Goal: Information Seeking & Learning: Learn about a topic

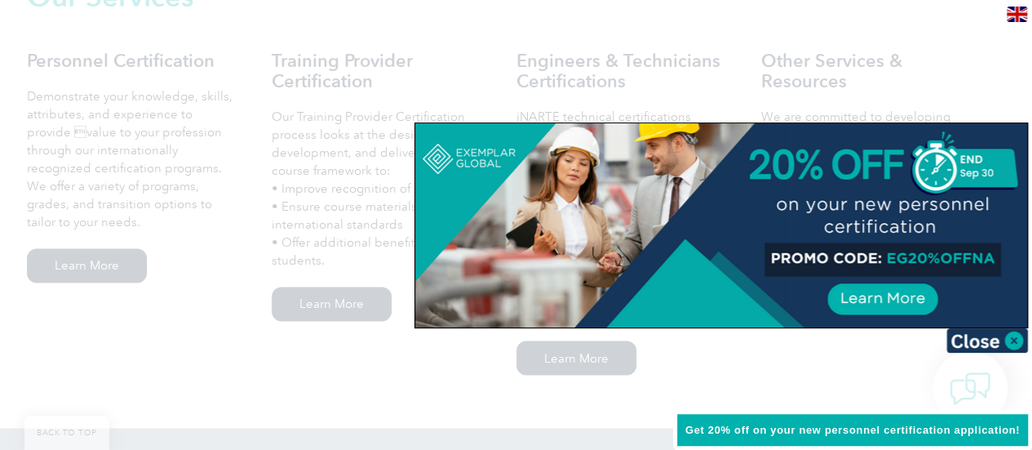
scroll to position [1217, 0]
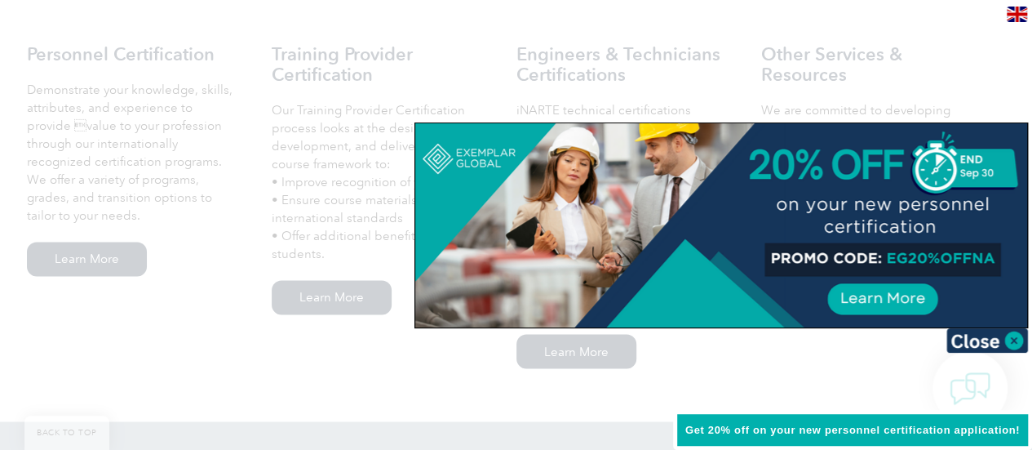
drag, startPoint x: 0, startPoint y: 0, endPoint x: 1041, endPoint y: 137, distance: 1049.5
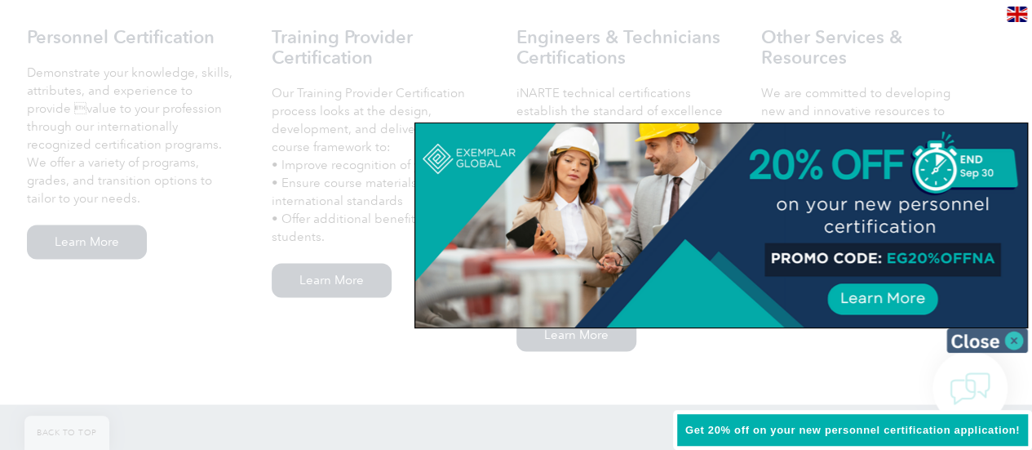
click at [1004, 332] on img at bounding box center [988, 340] width 82 height 24
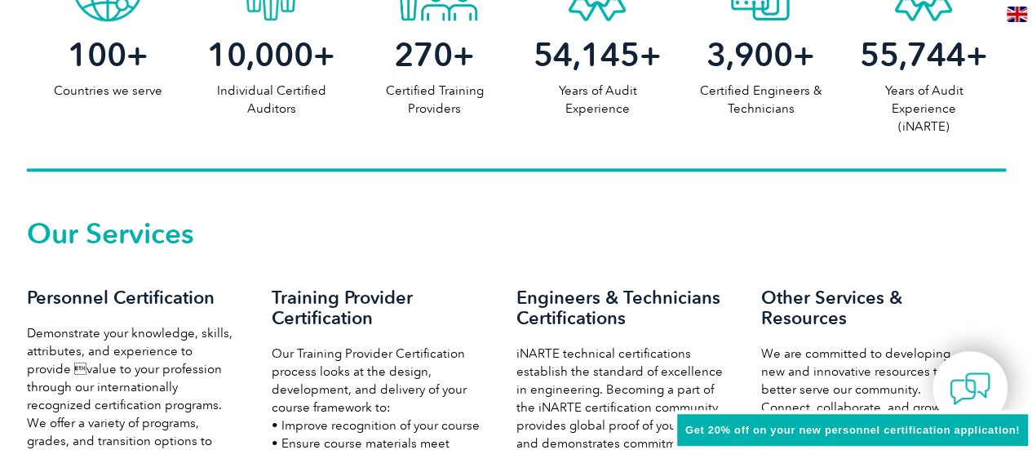
scroll to position [0, 0]
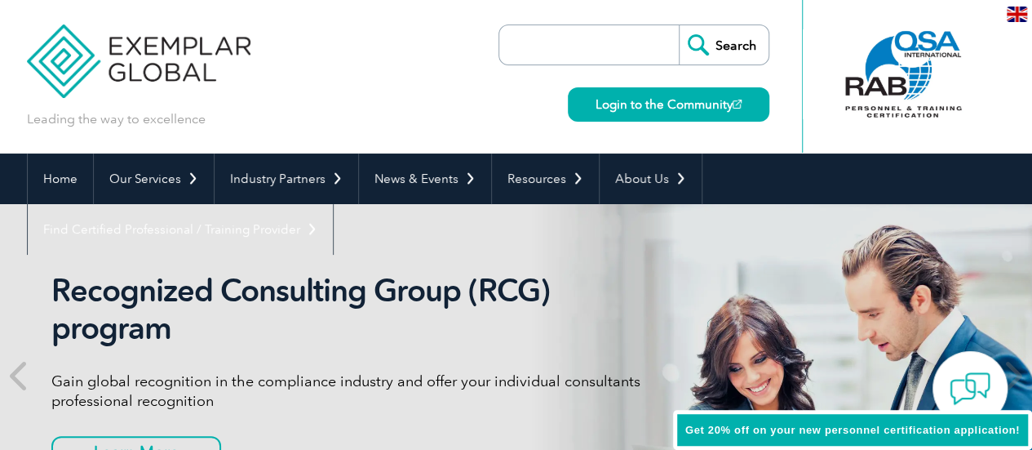
click at [1021, 8] on img at bounding box center [1017, 15] width 20 height 16
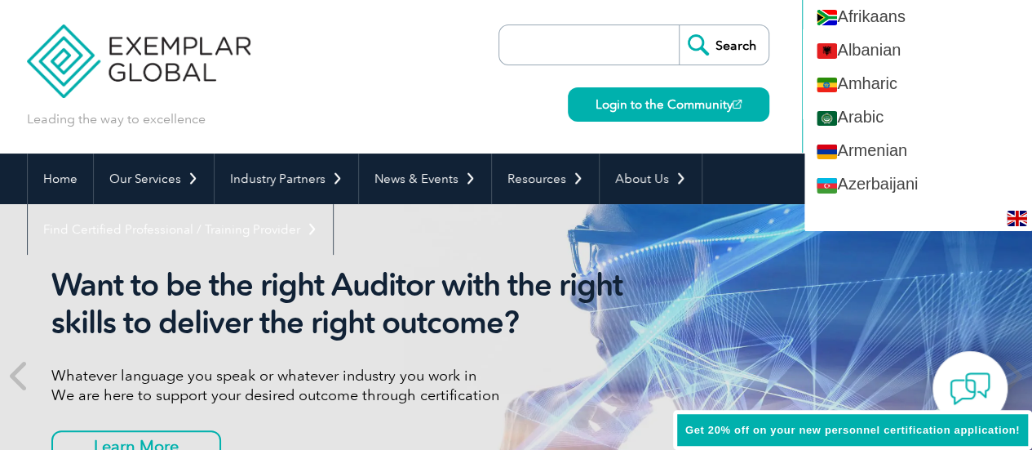
click at [438, 82] on div "Leading the way to excellence Search Login to the Community ▼" at bounding box center [516, 76] width 979 height 153
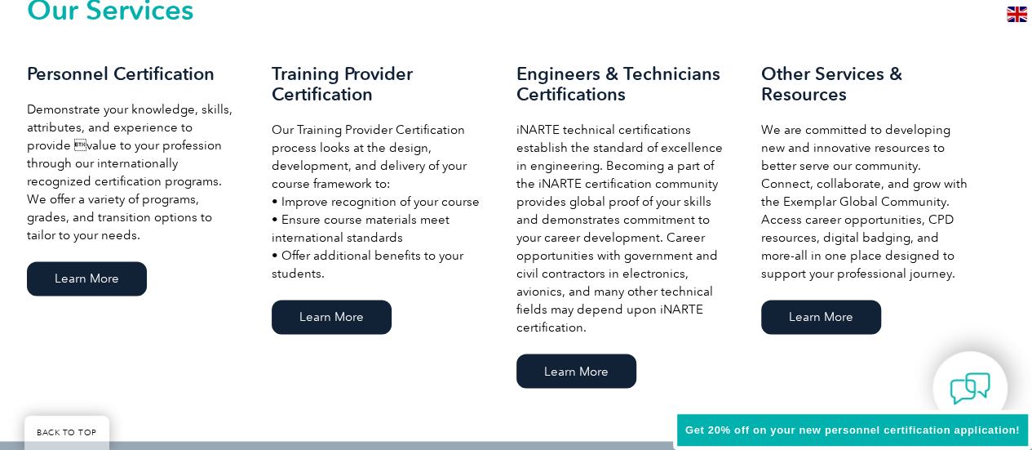
scroll to position [1573, 0]
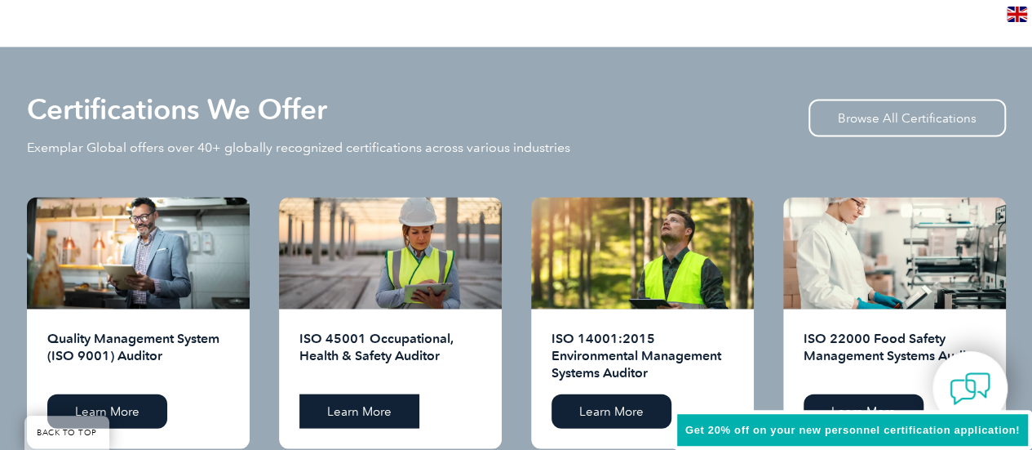
click at [347, 409] on link "Learn More" at bounding box center [360, 411] width 120 height 34
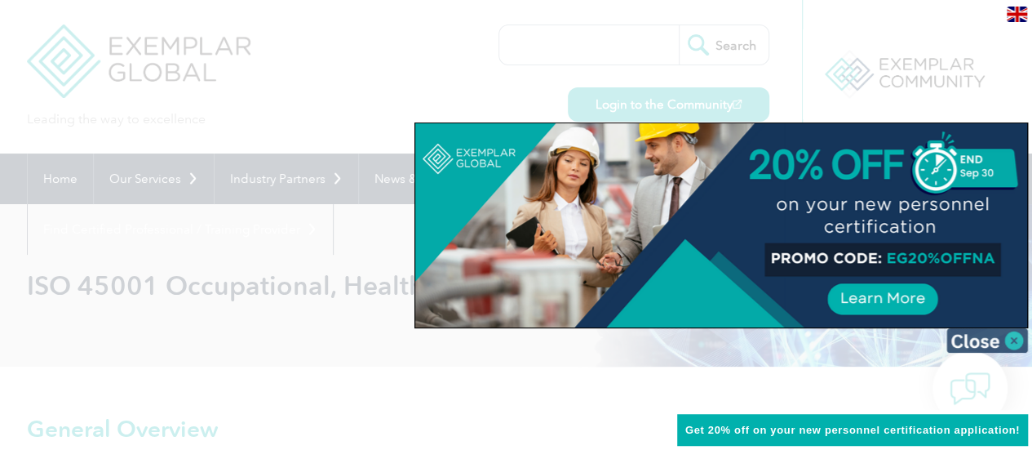
click at [1004, 334] on img at bounding box center [988, 340] width 82 height 24
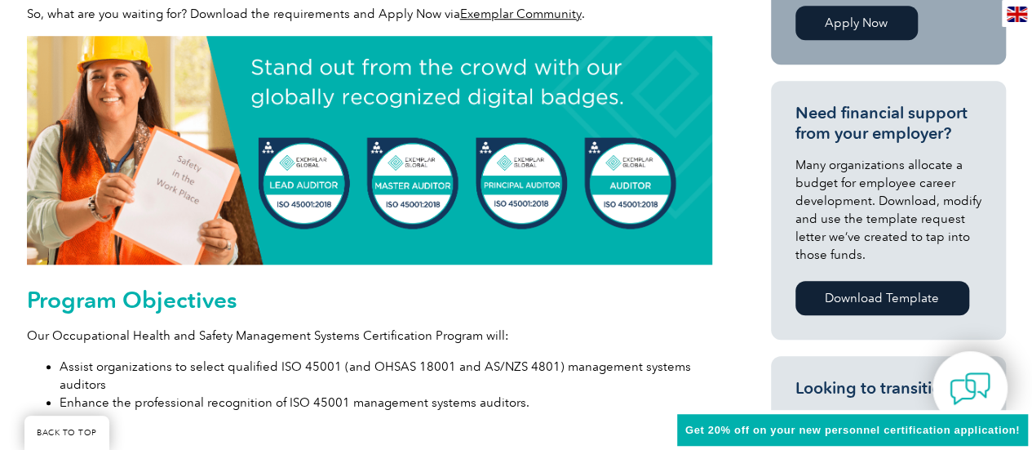
scroll to position [623, 0]
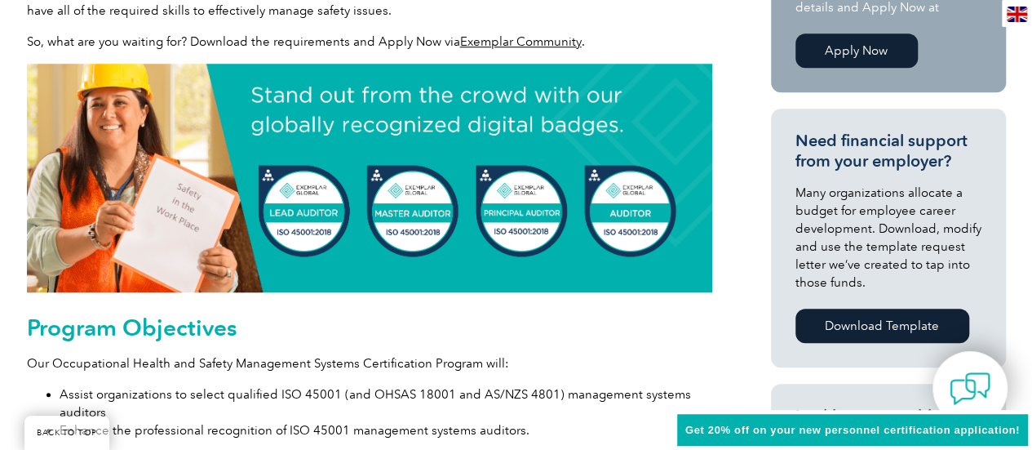
click at [293, 206] on img at bounding box center [370, 178] width 686 height 229
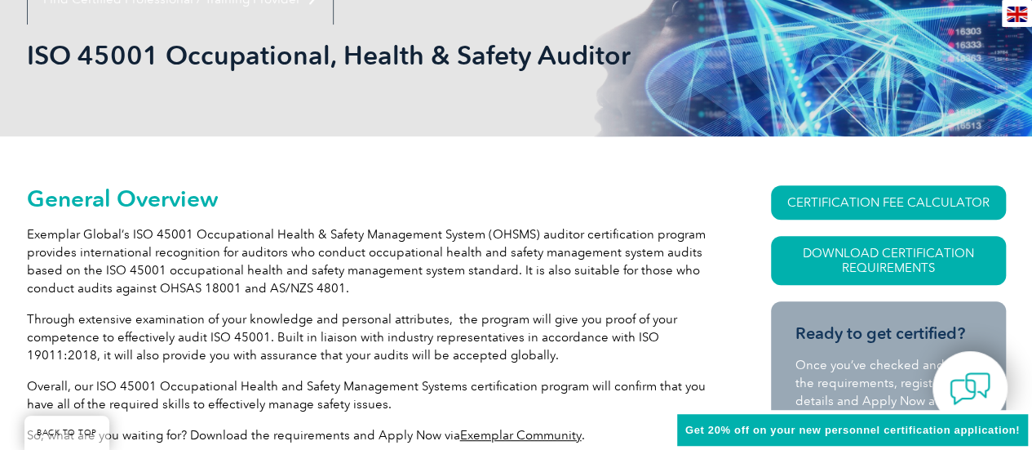
scroll to position [0, 0]
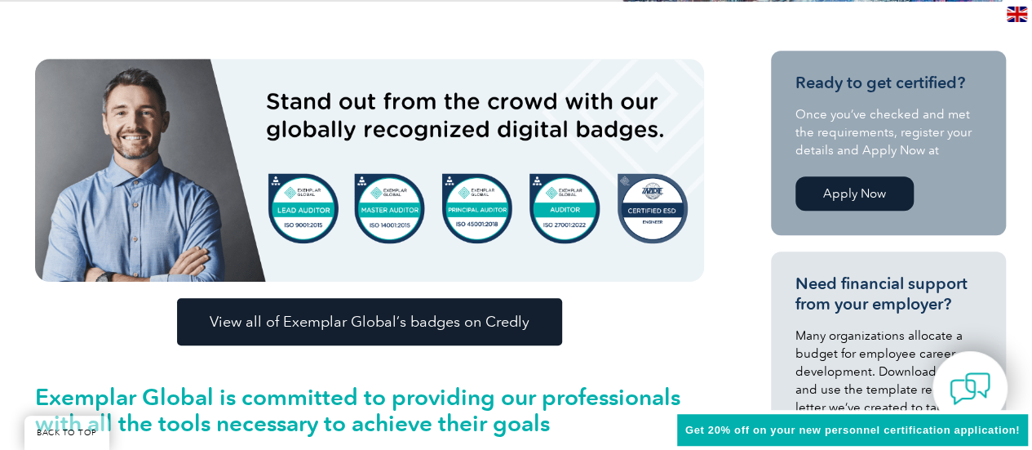
scroll to position [787, 0]
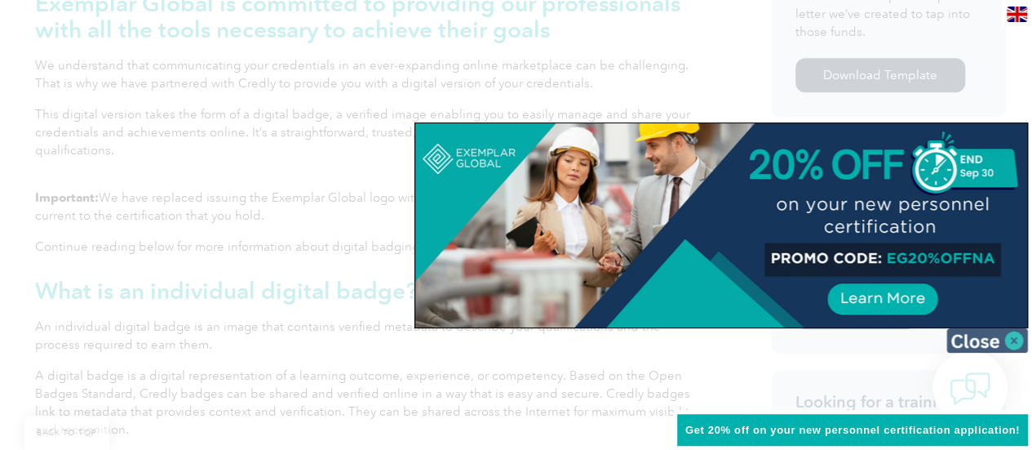
click at [990, 335] on img at bounding box center [988, 340] width 82 height 24
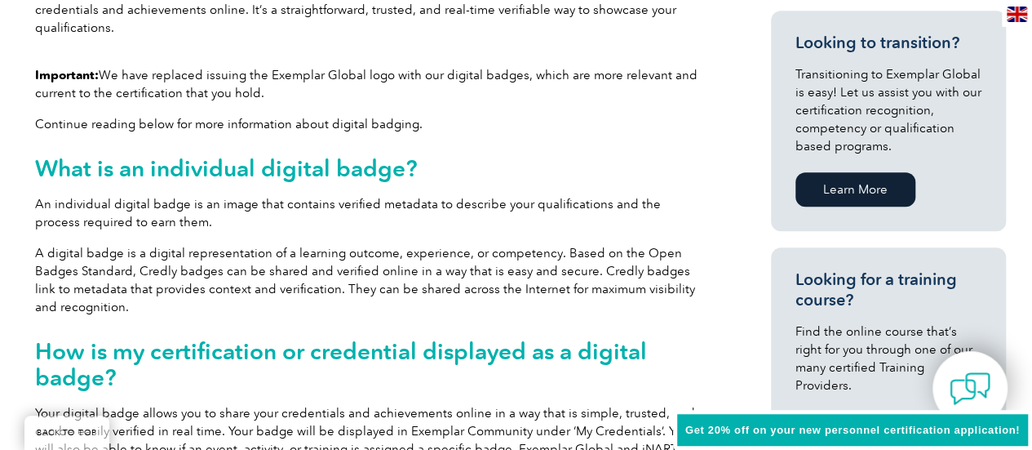
scroll to position [2, 0]
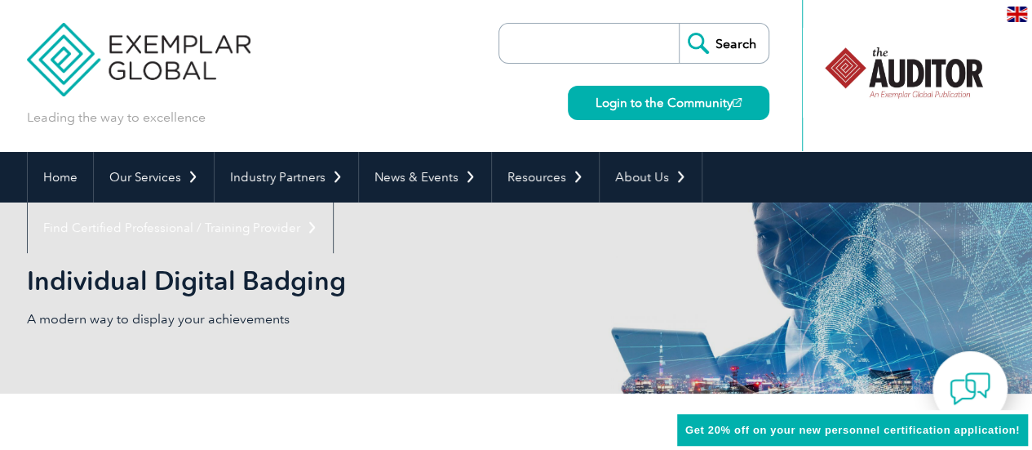
click at [376, 87] on div "Leading the way to excellence Search Login to the Community ▼" at bounding box center [516, 74] width 979 height 153
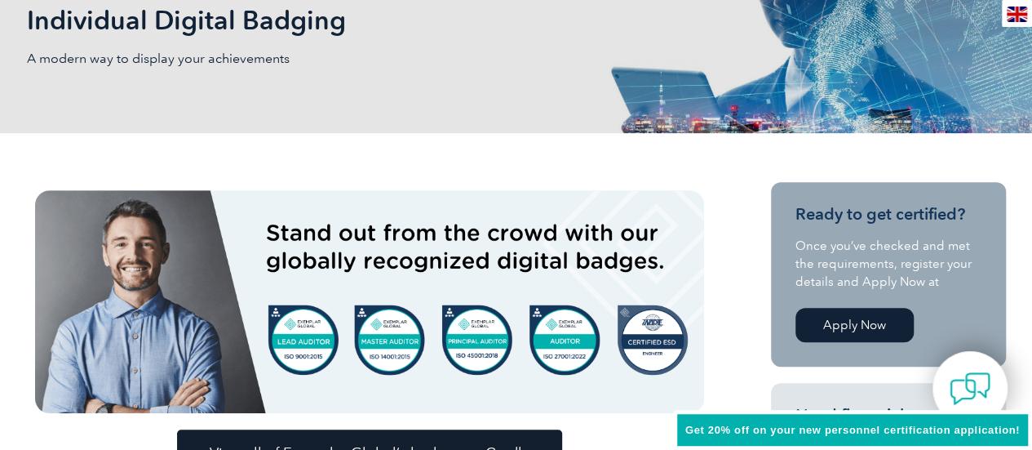
scroll to position [0, 0]
